Goal: Find specific page/section: Find specific page/section

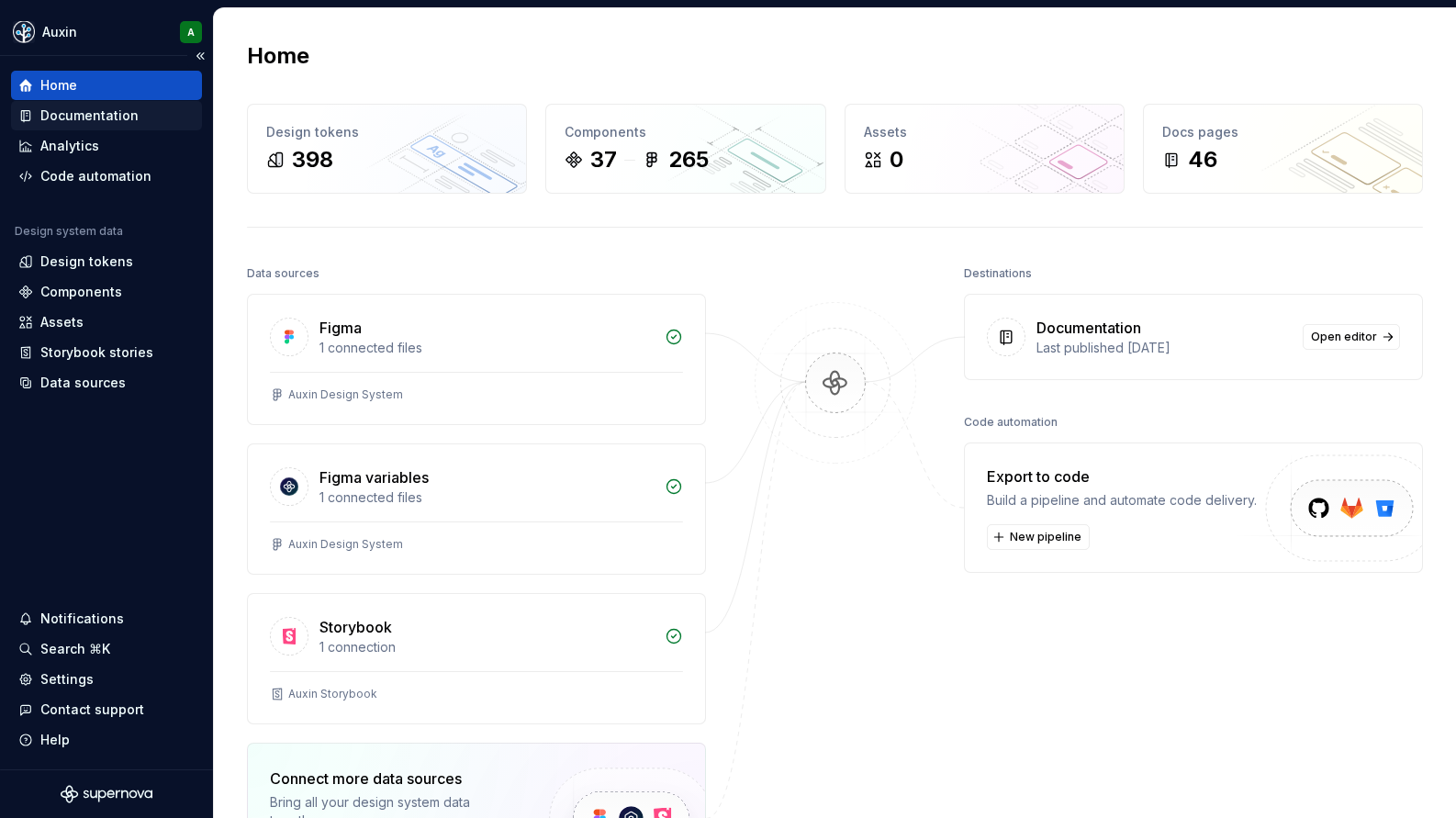
click at [87, 119] on div "Documentation" at bounding box center [90, 115] width 98 height 18
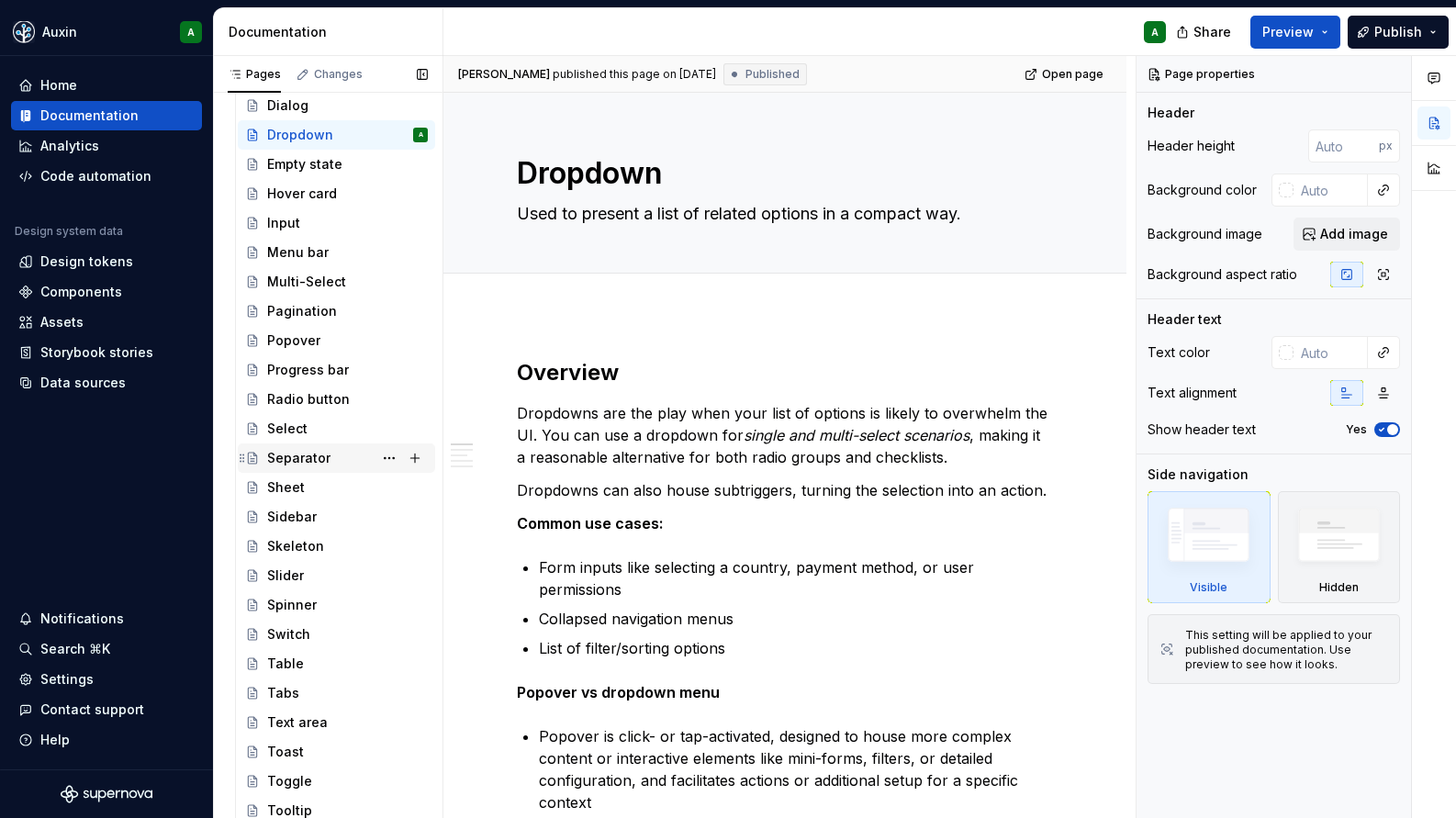
scroll to position [721, 0]
click at [288, 769] on div "Toggle" at bounding box center [290, 777] width 45 height 18
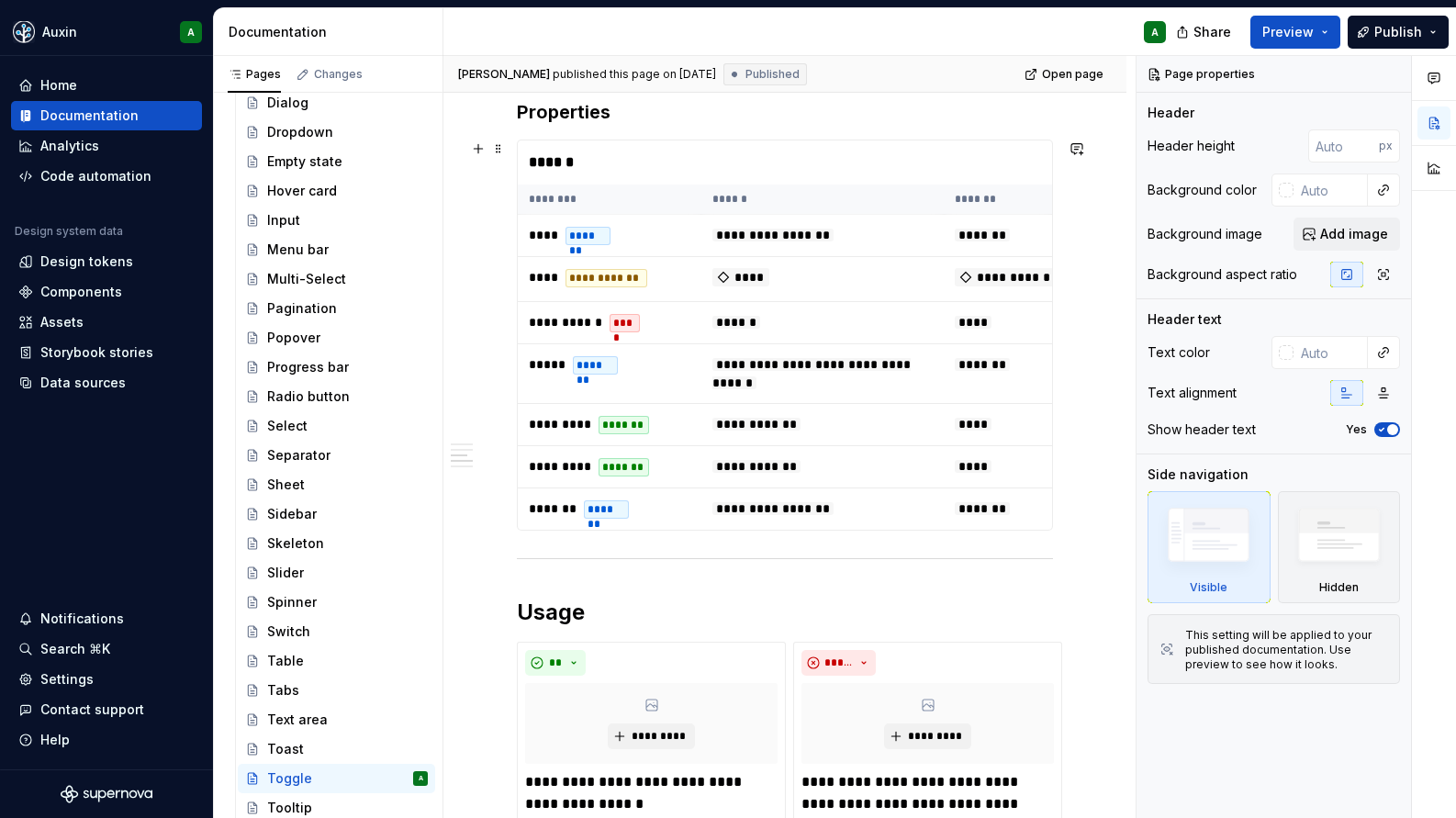
scroll to position [1225, 0]
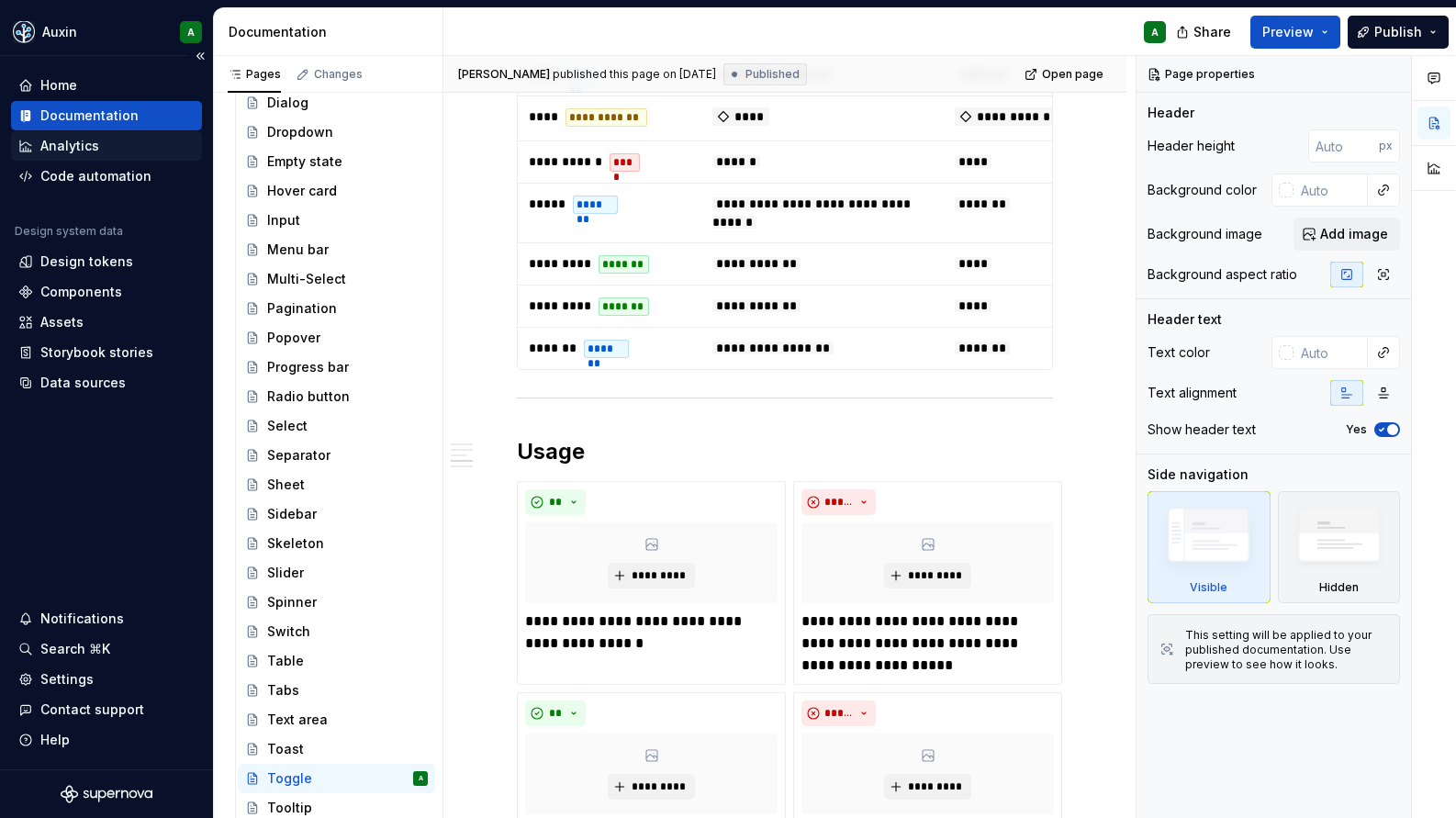
type textarea "*"
click at [11, 145] on div "Analytics" at bounding box center [107, 145] width 191 height 29
